Goal: Task Accomplishment & Management: Manage account settings

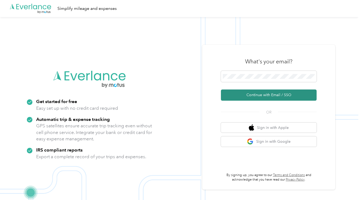
click at [275, 95] on button "Continue with Email / SSO" at bounding box center [269, 94] width 96 height 11
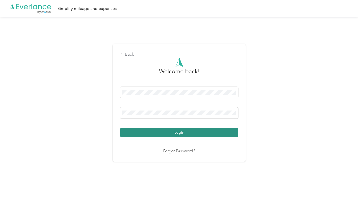
click at [169, 128] on button "Login" at bounding box center [179, 132] width 118 height 9
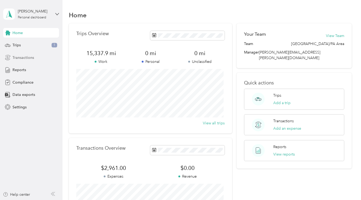
click at [21, 55] on span "Transactions" at bounding box center [23, 58] width 22 height 6
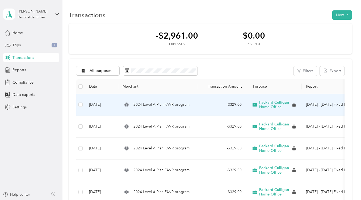
click at [165, 101] on td "2024 Level A Plan FAVR program" at bounding box center [158, 105] width 80 height 22
